Goal: Task Accomplishment & Management: Use online tool/utility

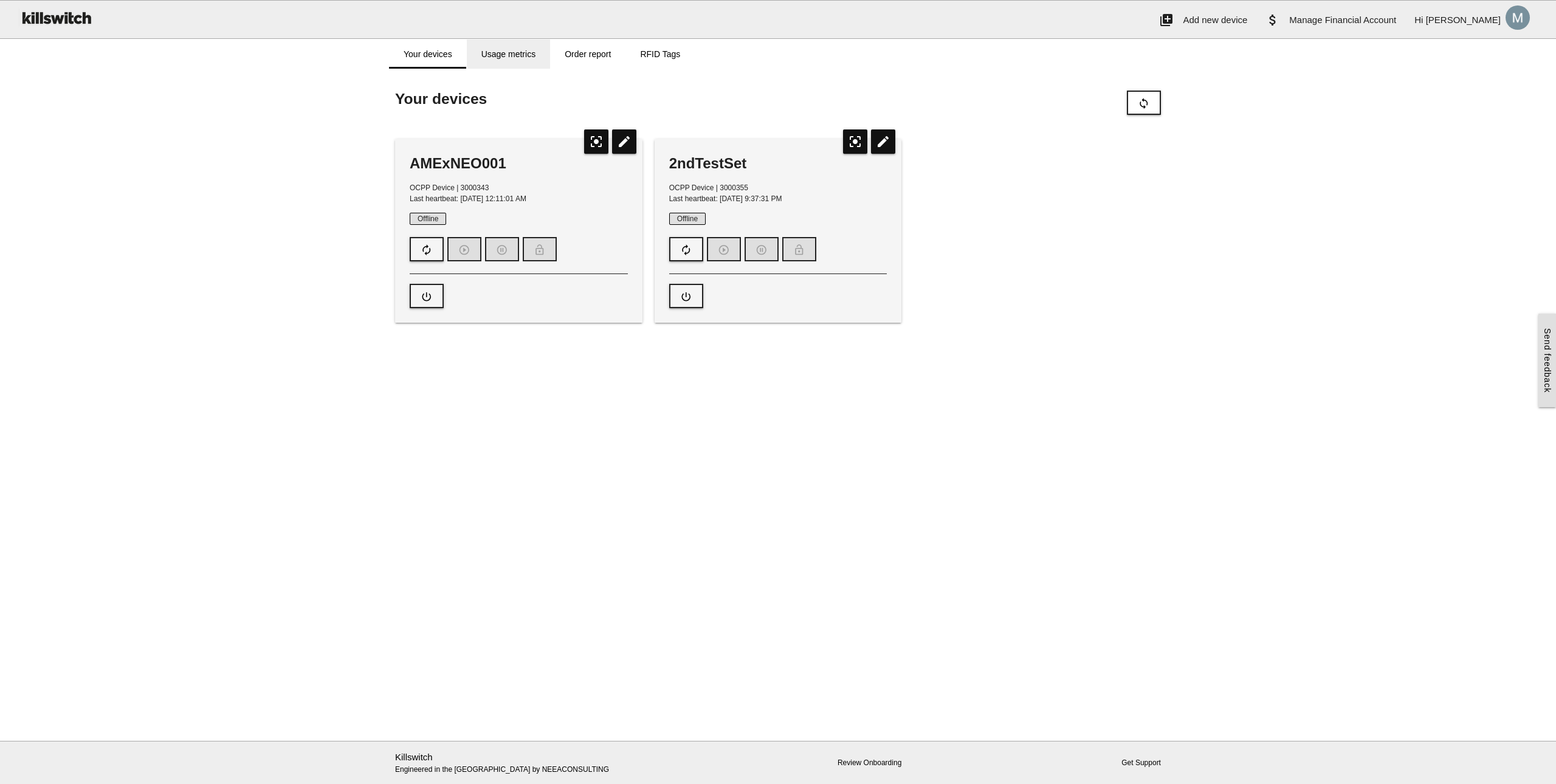
click at [510, 49] on link "Usage metrics" at bounding box center [508, 54] width 83 height 29
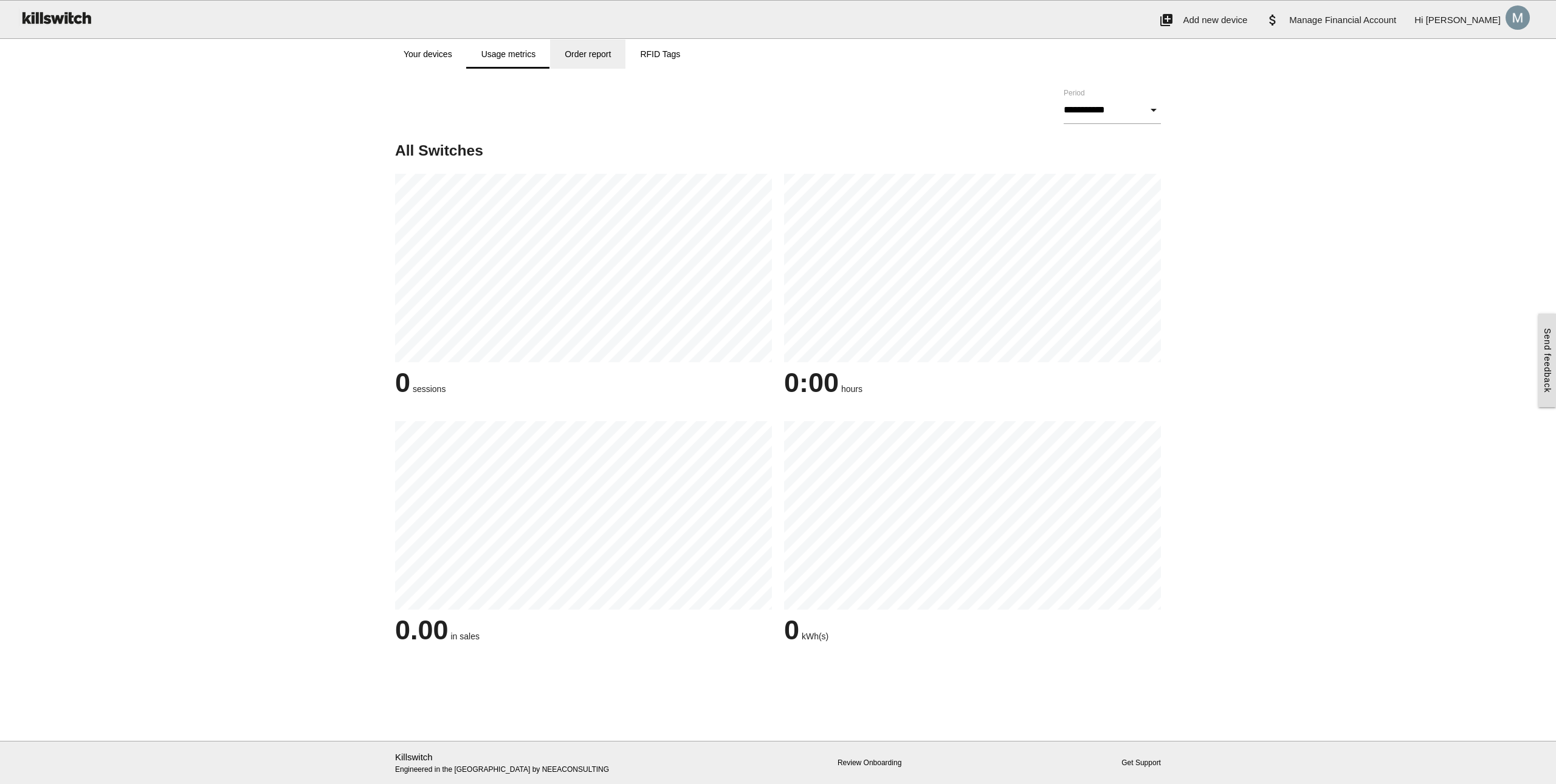
click at [584, 56] on link "Order report" at bounding box center [588, 54] width 76 height 29
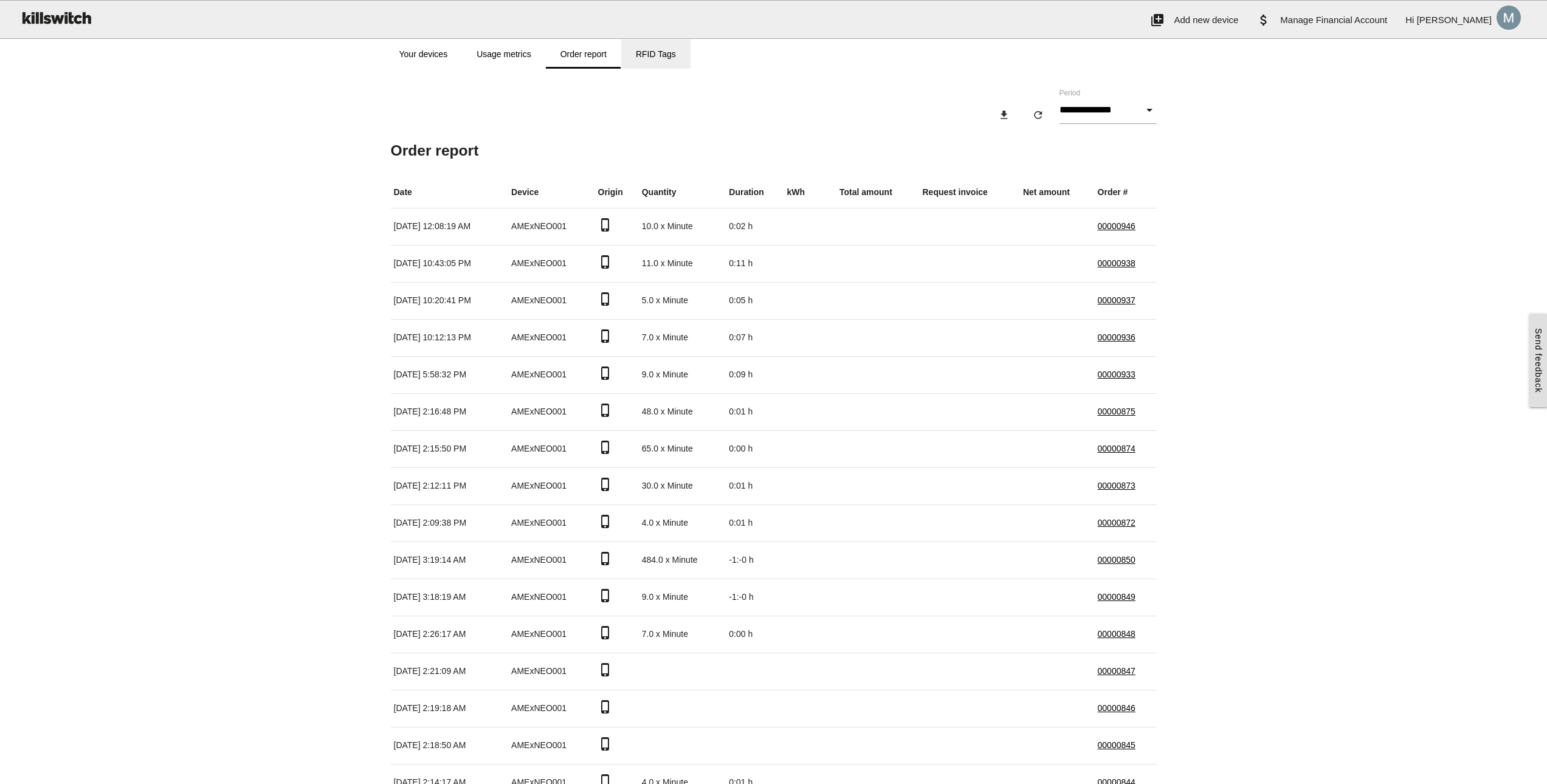
click at [668, 56] on link "RFID Tags" at bounding box center [656, 54] width 69 height 29
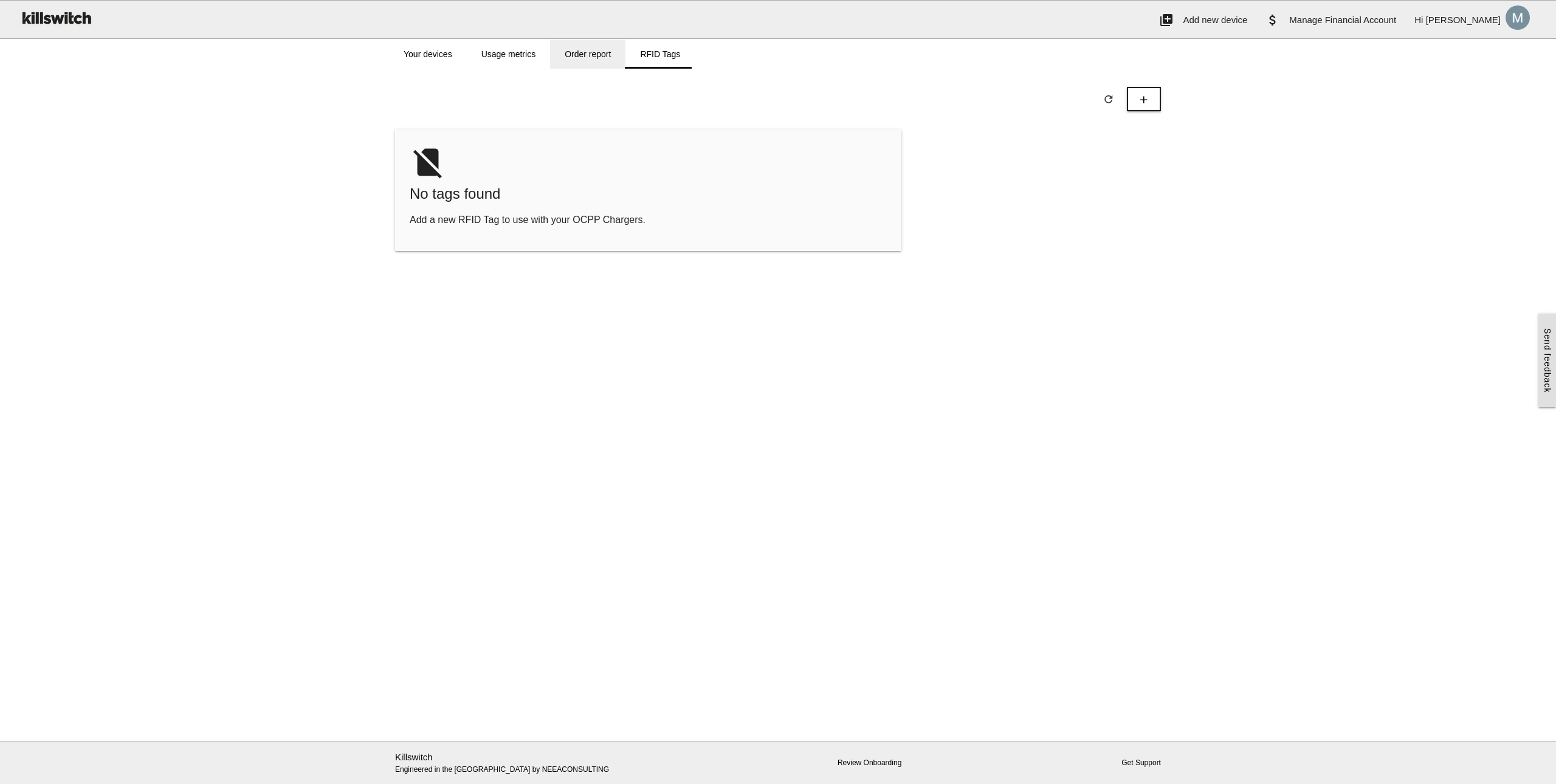
click at [581, 47] on link "Order report" at bounding box center [588, 54] width 76 height 29
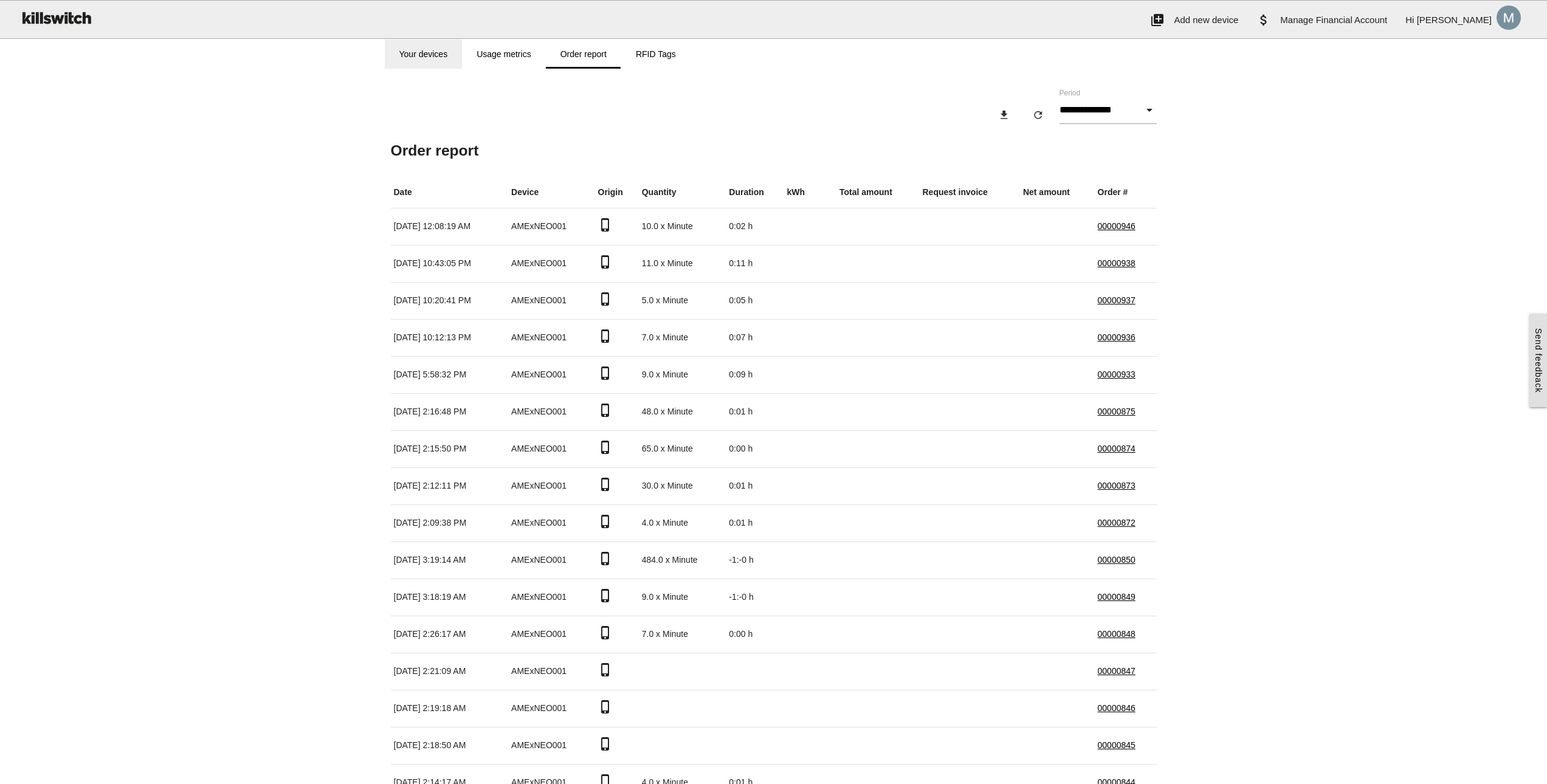
click at [429, 50] on link "Your devices" at bounding box center [423, 54] width 78 height 29
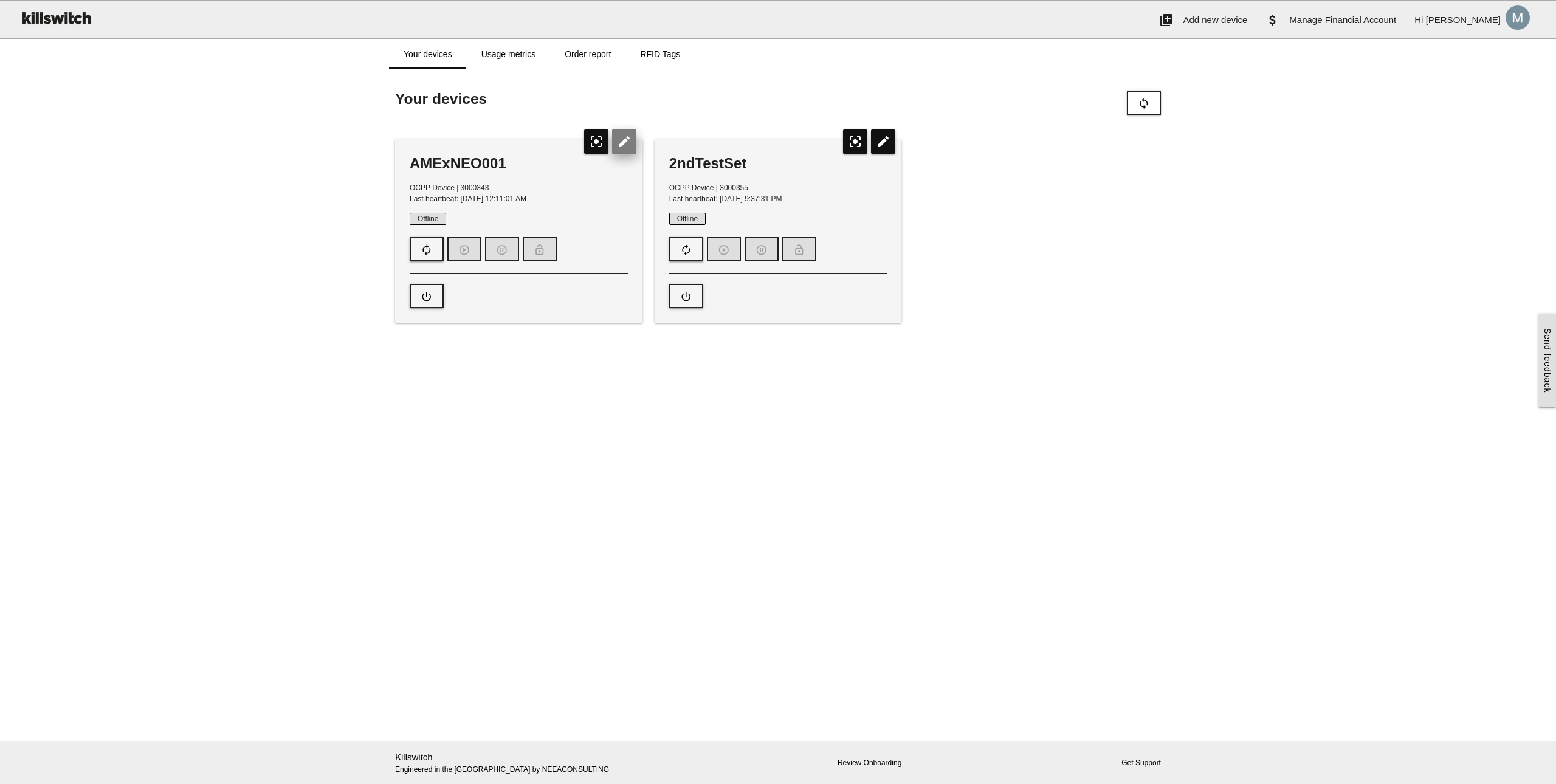
click at [621, 135] on icon "edit" at bounding box center [624, 142] width 24 height 24
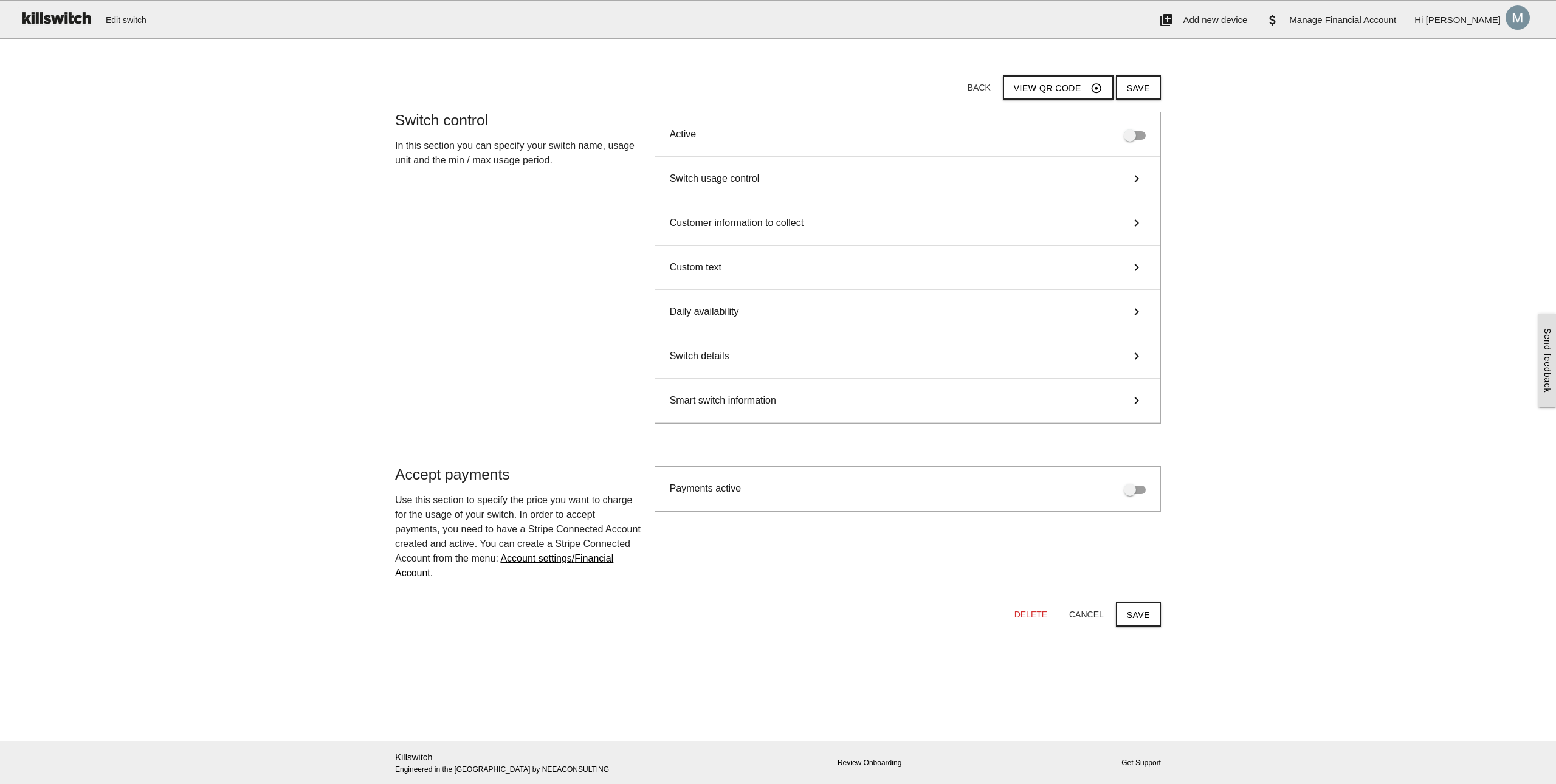
click at [762, 393] on div "Smart switch information keyboard_arrow_right" at bounding box center [908, 401] width 505 height 44
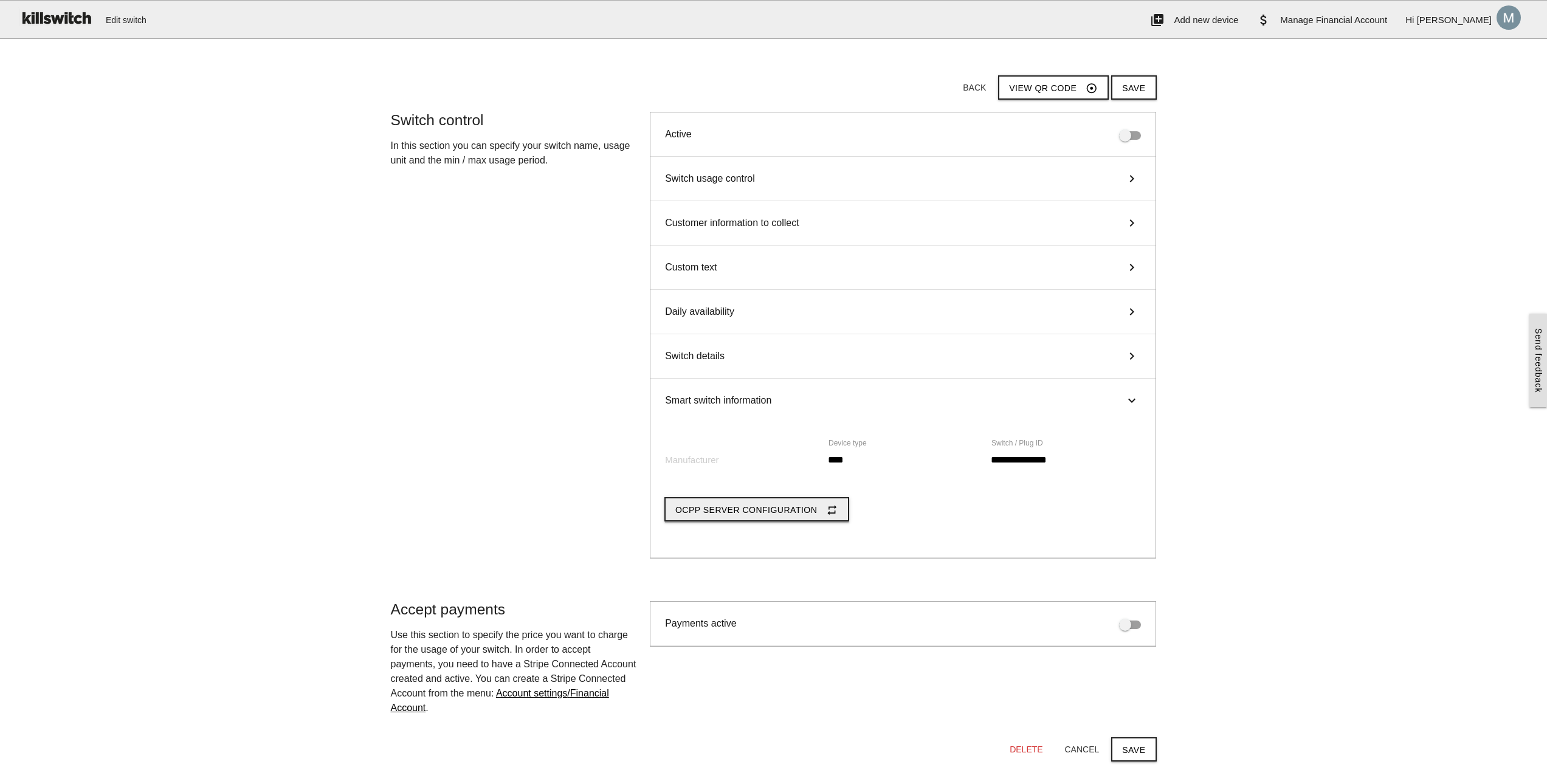
click at [826, 503] on button "OCPP Server Configuration repeat" at bounding box center [757, 510] width 185 height 24
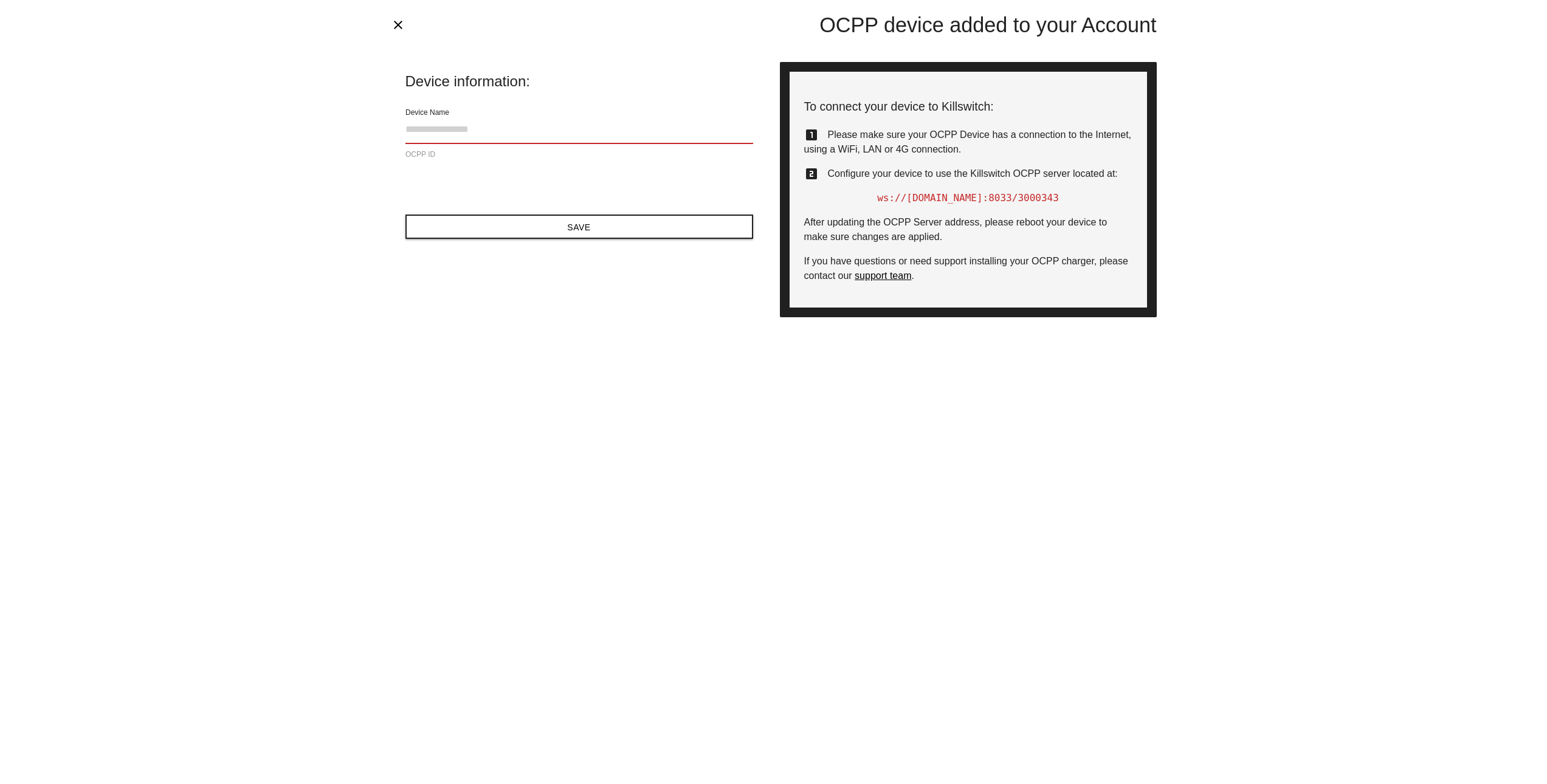
type input "**********"
type input "*******"
drag, startPoint x: 1083, startPoint y: 197, endPoint x: 882, endPoint y: 192, distance: 201.1
click at [882, 192] on p "ws://[DOMAIN_NAME]:8033 /3000343" at bounding box center [969, 198] width 328 height 15
click at [954, 219] on span "After updating the OCPP Server address, please reboot your device to make sure …" at bounding box center [956, 229] width 303 height 25
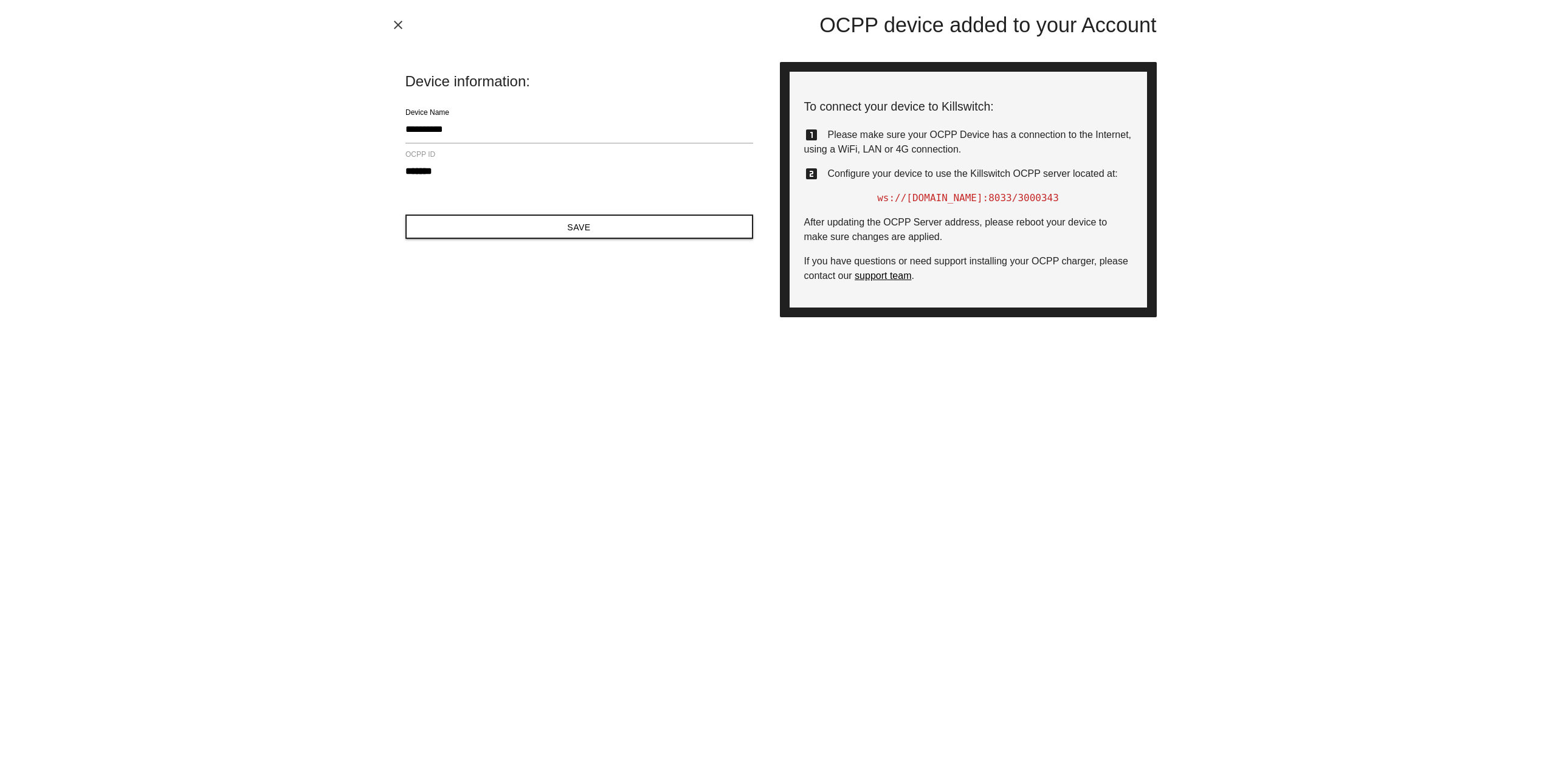
click at [399, 24] on icon "close" at bounding box center [398, 24] width 15 height 15
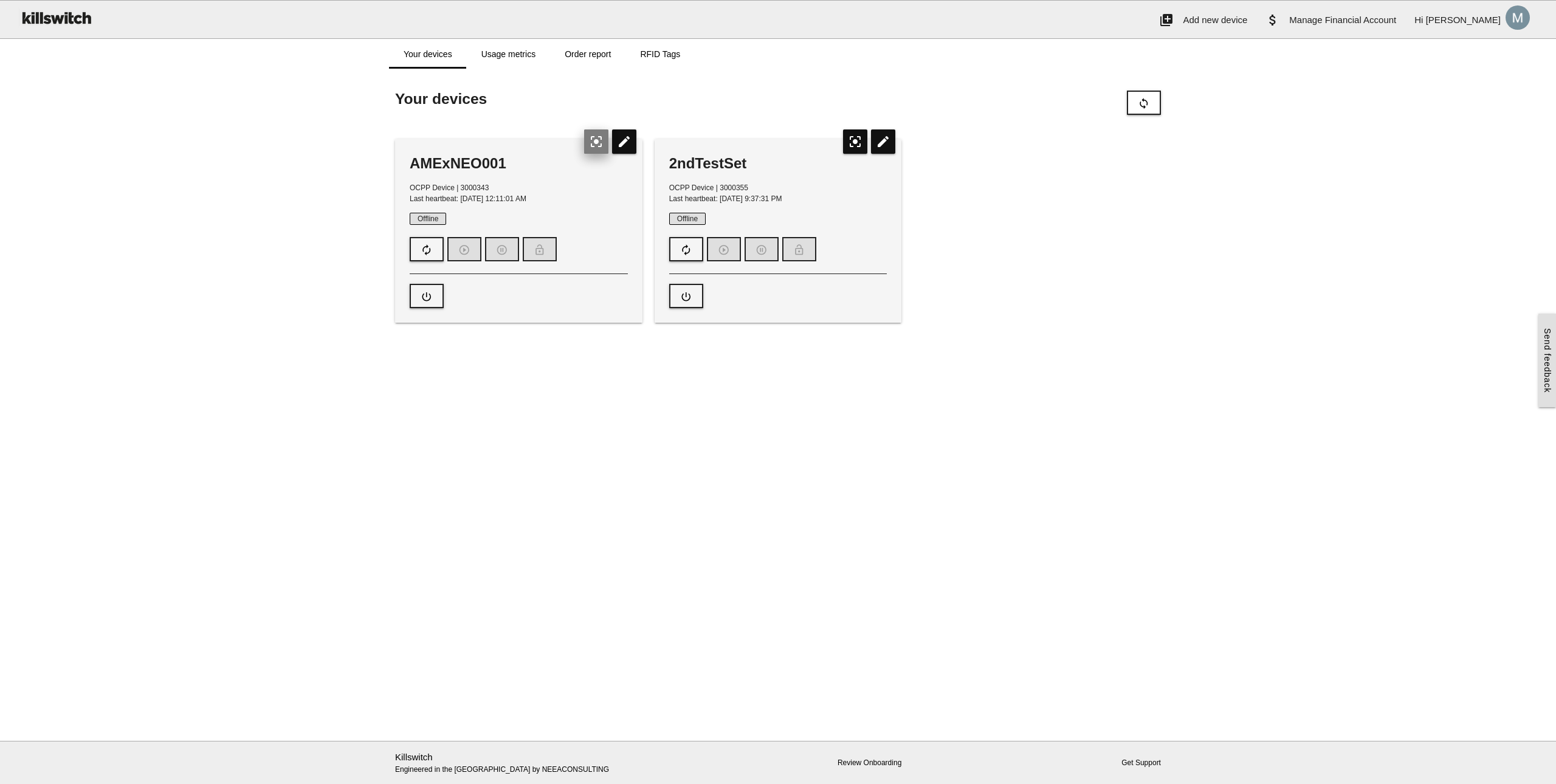
click at [601, 142] on icon "center_focus_strong" at bounding box center [596, 142] width 24 height 24
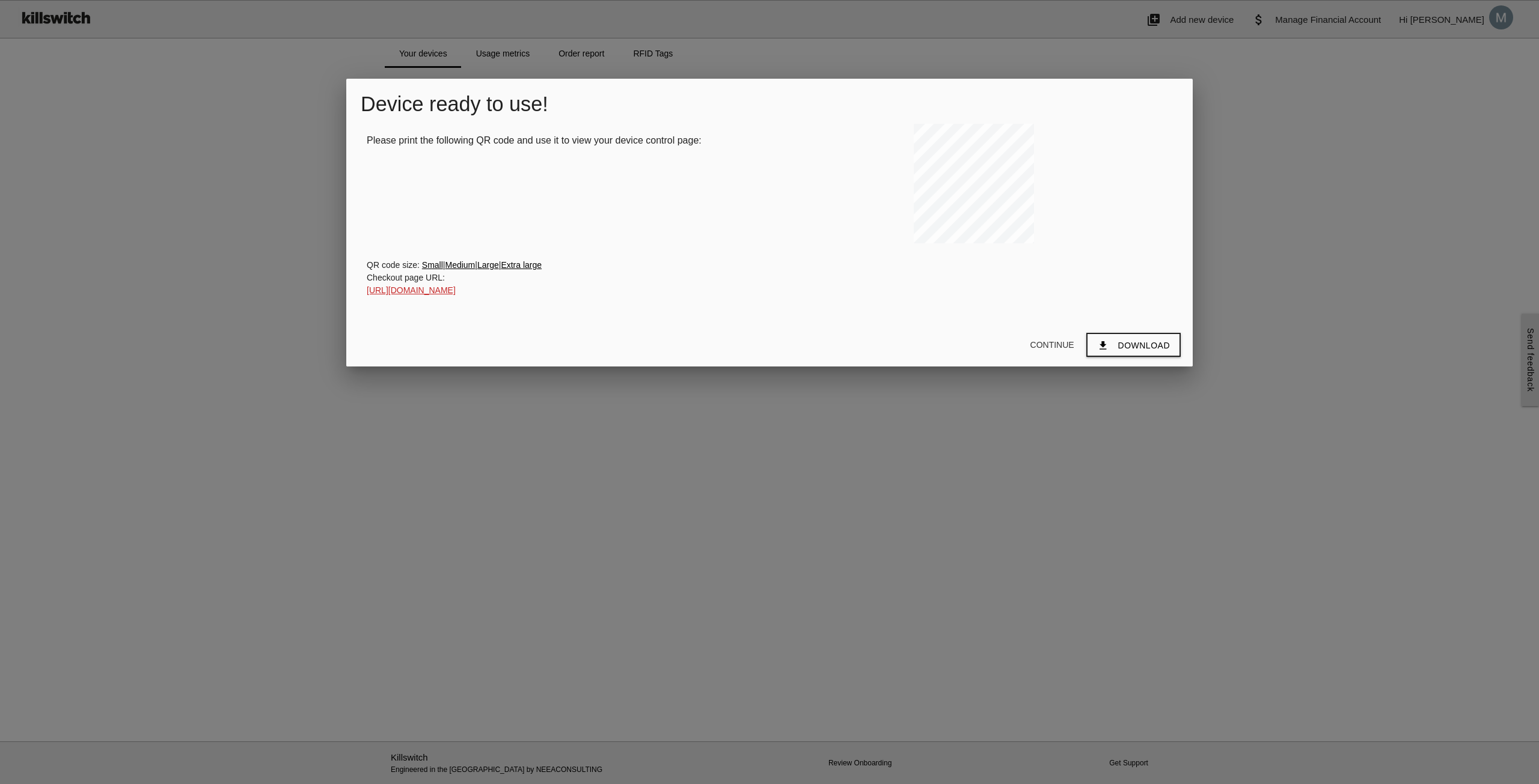
click at [1298, 126] on div at bounding box center [769, 294] width 1539 height 980
click at [1062, 345] on button "Continue" at bounding box center [1053, 345] width 63 height 22
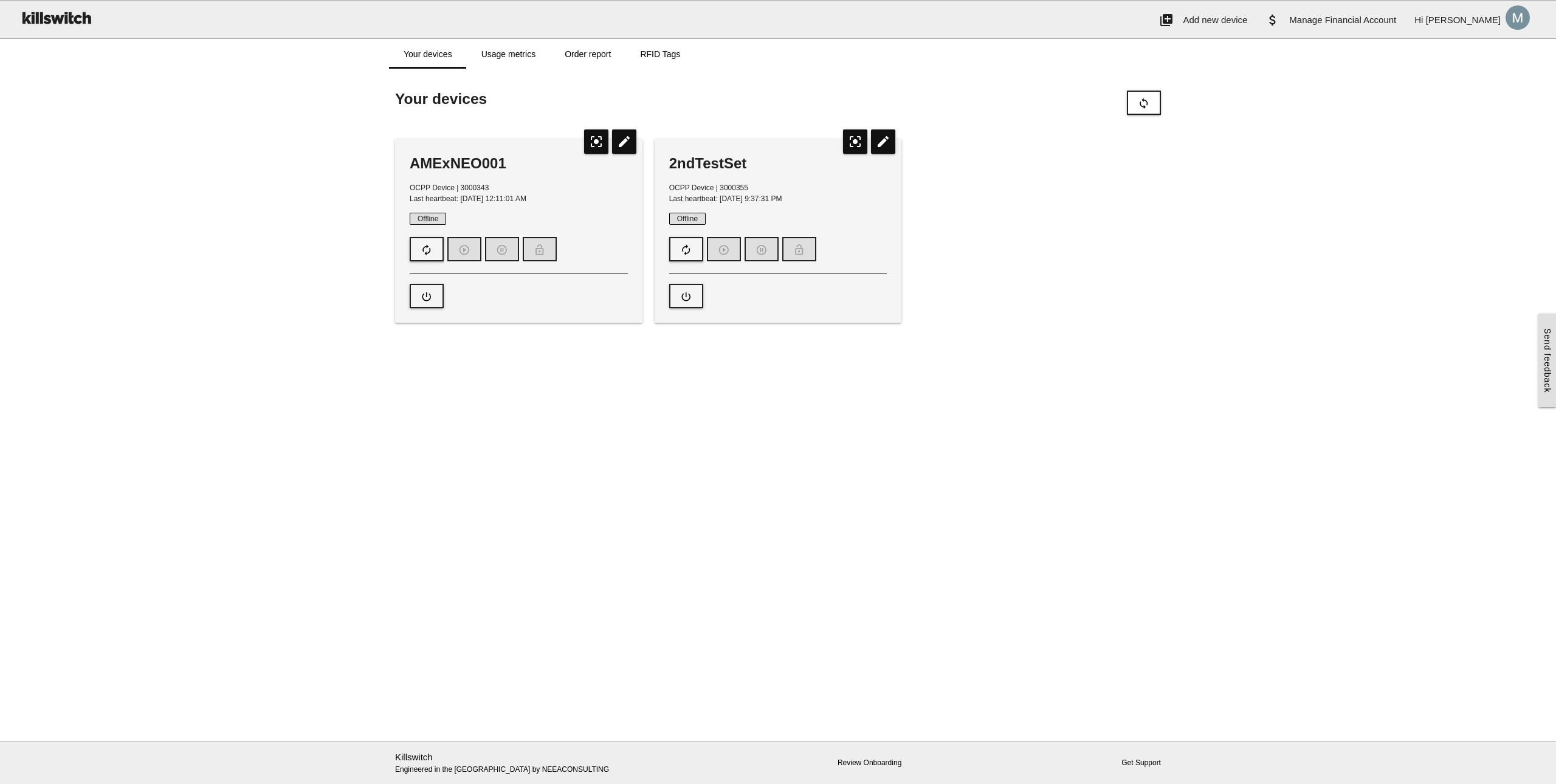
click at [1107, 467] on main "Start here! Add an OCPP device to Killswitch to configure it's payments checkou…" at bounding box center [778, 405] width 1556 height 672
click at [705, 160] on div "2ndTestSet" at bounding box center [778, 163] width 218 height 19
drag, startPoint x: 476, startPoint y: 187, endPoint x: 458, endPoint y: 185, distance: 18.1
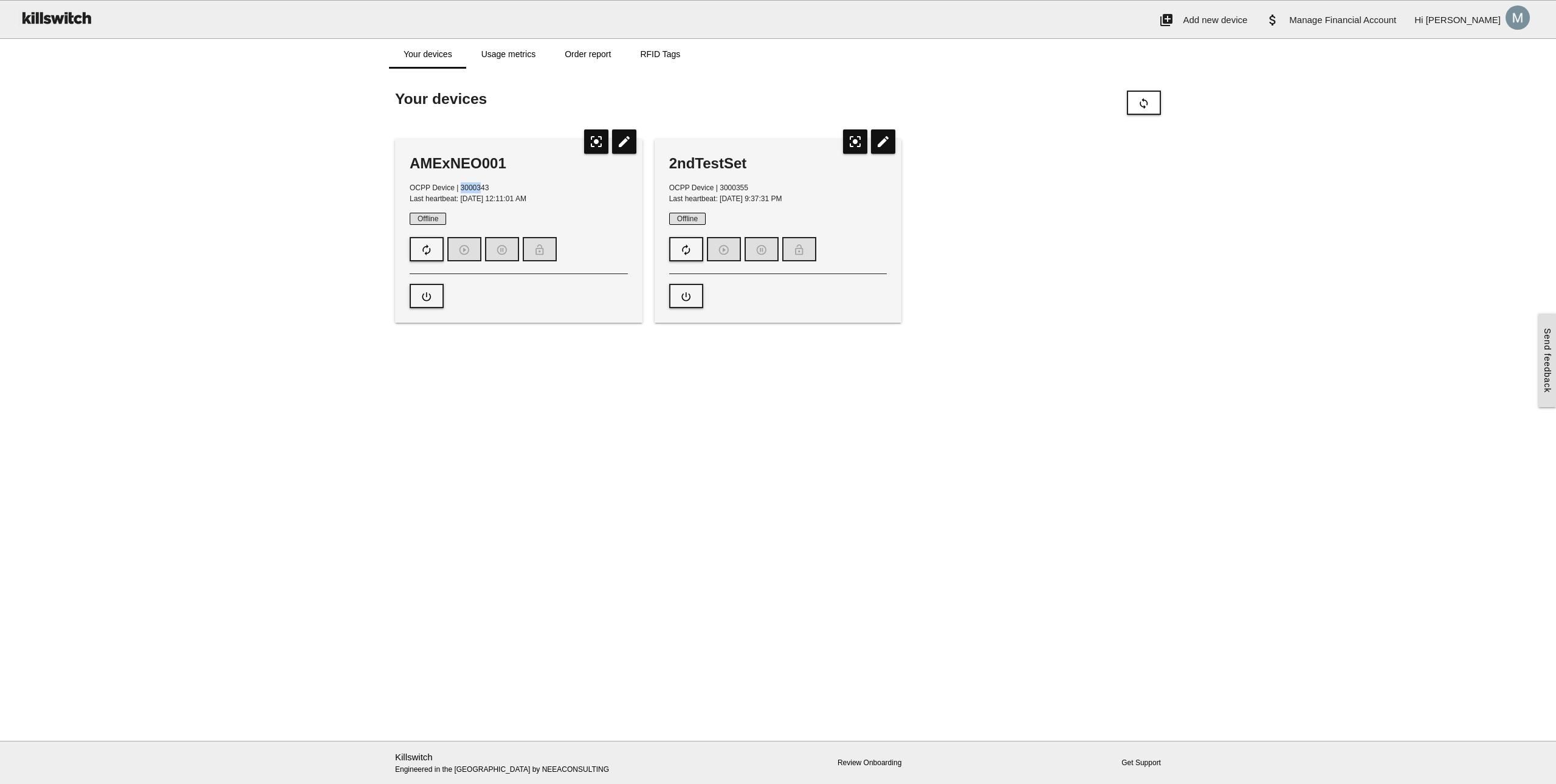
click at [458, 185] on span "OCPP Device | 3000343" at bounding box center [449, 187] width 79 height 8
click at [478, 187] on span "OCPP Device | 3000343" at bounding box center [449, 187] width 79 height 8
click at [741, 188] on span "OCPP Device | 3000355" at bounding box center [708, 187] width 79 height 8
click at [736, 186] on span "OCPP Device | 3000355" at bounding box center [708, 187] width 79 height 8
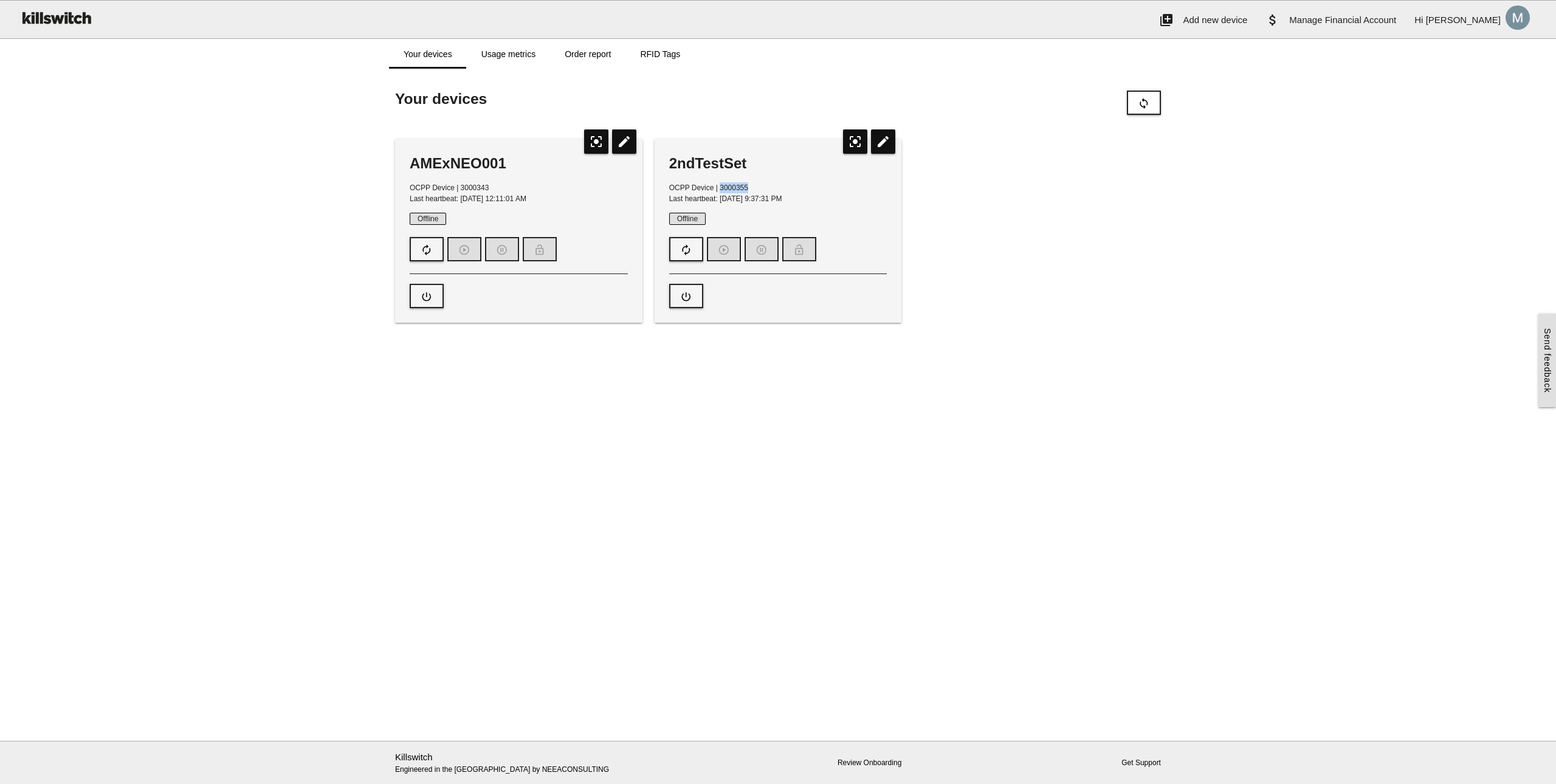
click at [736, 186] on span "OCPP Device | 3000355" at bounding box center [708, 187] width 79 height 8
click at [480, 185] on span "OCPP Device | 3000343" at bounding box center [449, 187] width 79 height 8
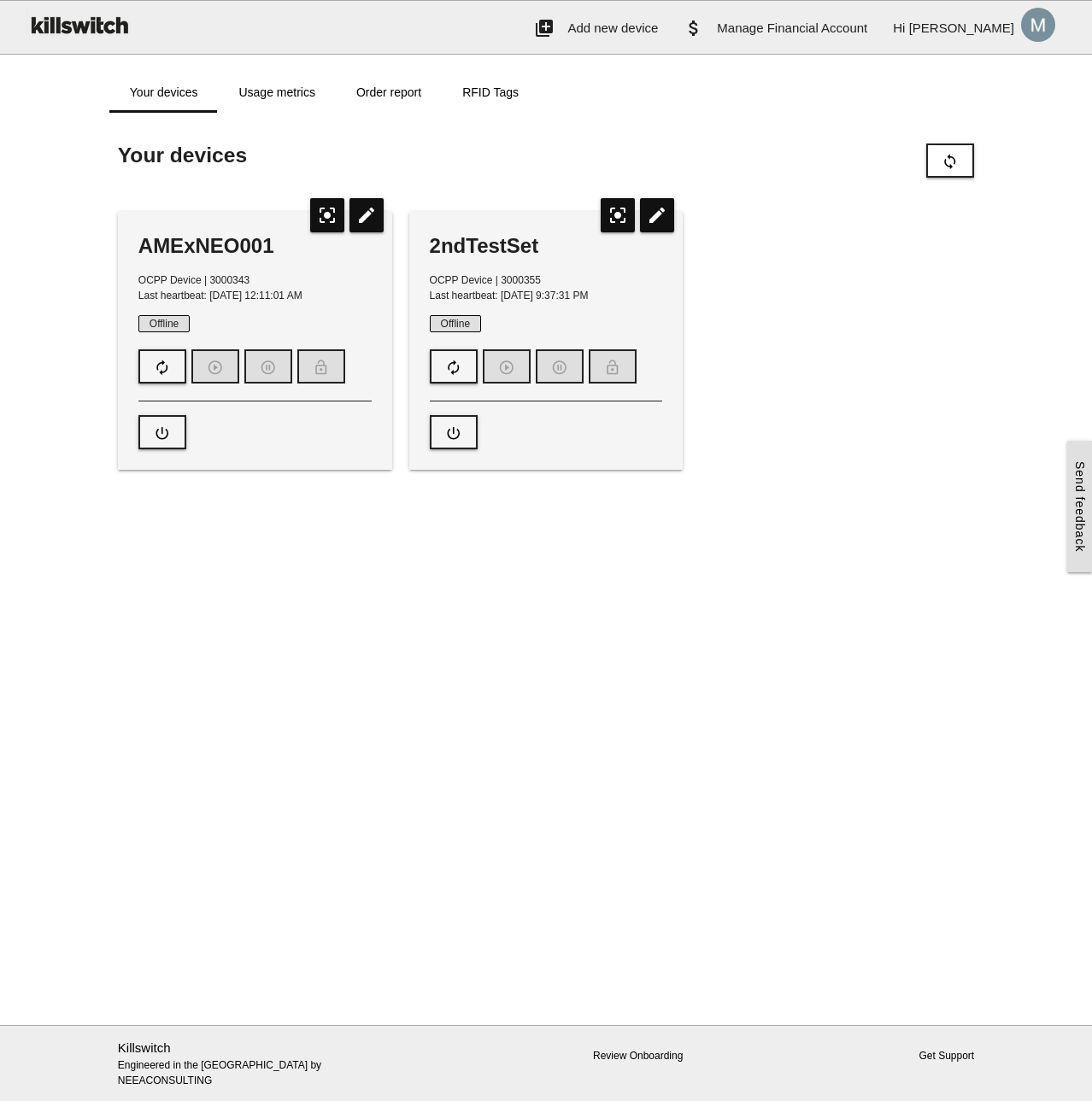
click at [287, 814] on main "Start here! Add an OCPP device to Killswitch to configure it's payments checkou…" at bounding box center [546, 569] width 1092 height 913
click at [296, 776] on main "Start here! Add an OCPP device to Killswitch to configure it's payments checkou…" at bounding box center [546, 569] width 1092 height 913
click at [432, 807] on main "Start here! Add an OCPP device to Killswitch to configure it's payments checkou…" at bounding box center [546, 569] width 1092 height 913
click at [867, 35] on span "Manage Financial Account" at bounding box center [792, 28] width 150 height 14
drag, startPoint x: 867, startPoint y: 388, endPoint x: 990, endPoint y: 160, distance: 259.1
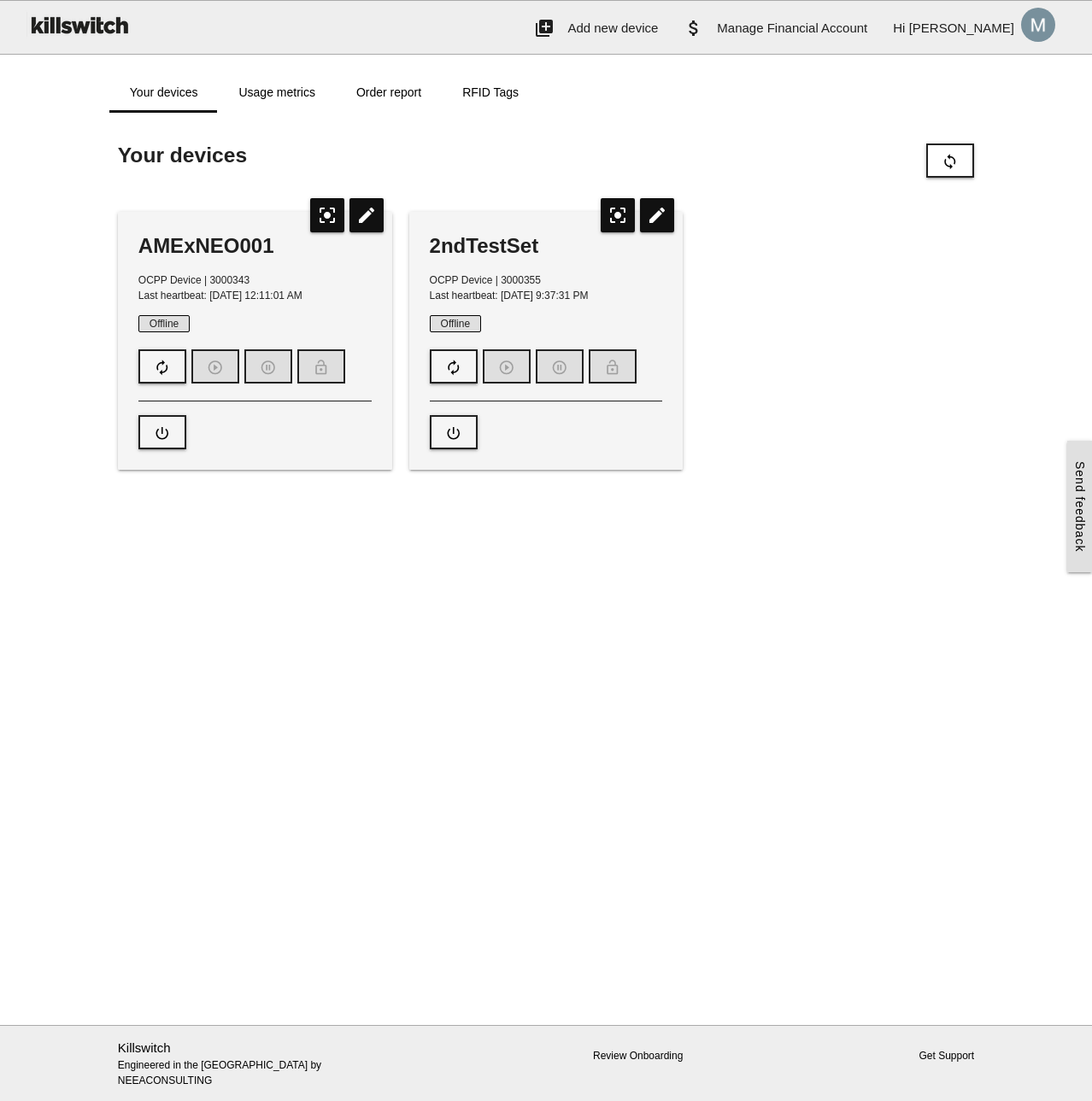
click at [868, 387] on div "AMExNEO001 OCPP Device | 3000343 Last heartbeat: [DATE] 12:11:01 AM Offline aut…" at bounding box center [545, 341] width 873 height 292
click at [931, 159] on button "sync" at bounding box center [950, 160] width 48 height 34
